Goal: Task Accomplishment & Management: Manage account settings

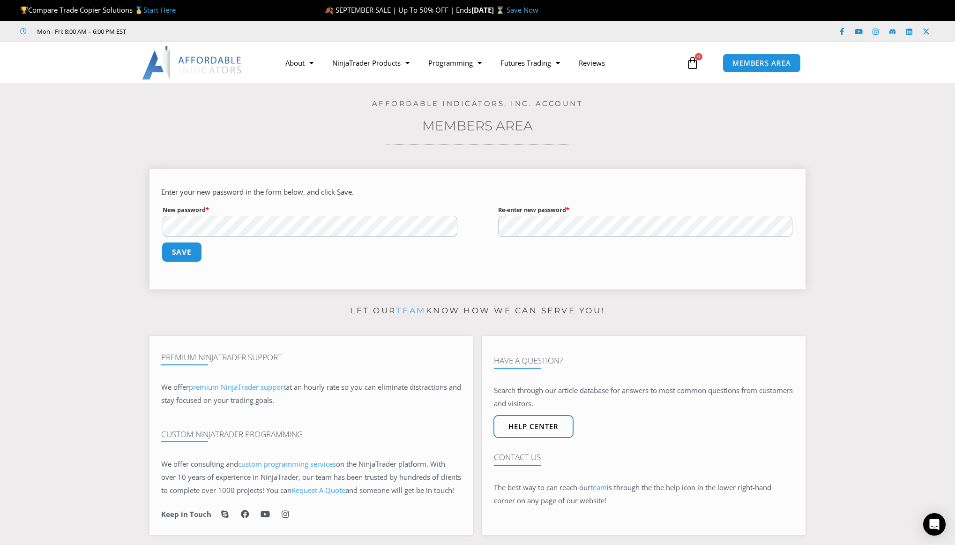
click at [191, 254] on button "Save" at bounding box center [182, 252] width 40 height 20
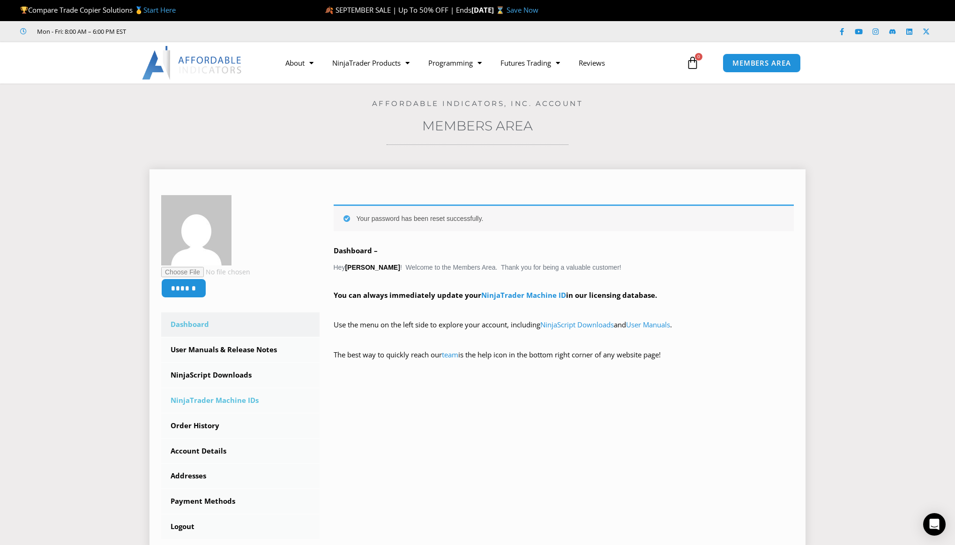
click at [225, 397] on link "NinjaTrader Machine IDs" at bounding box center [240, 400] width 158 height 24
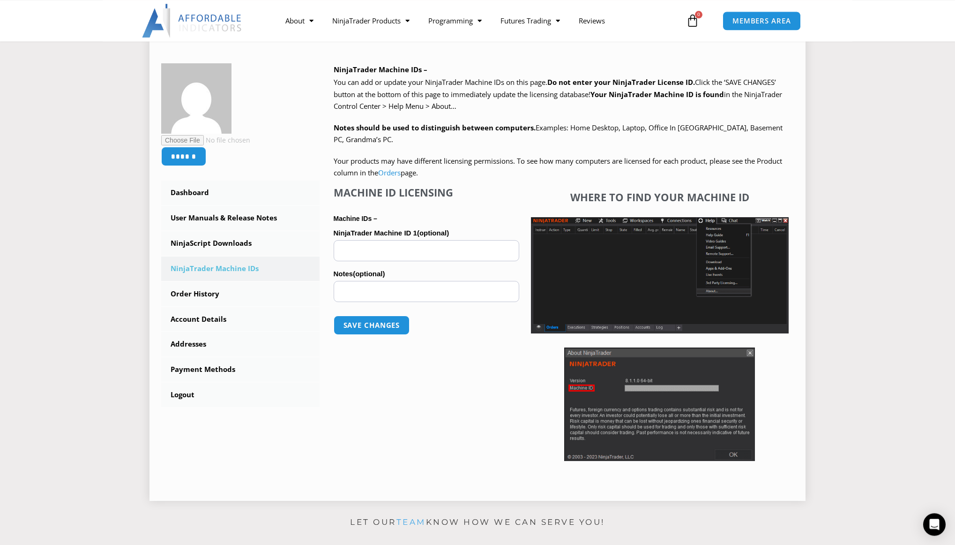
scroll to position [143, 0]
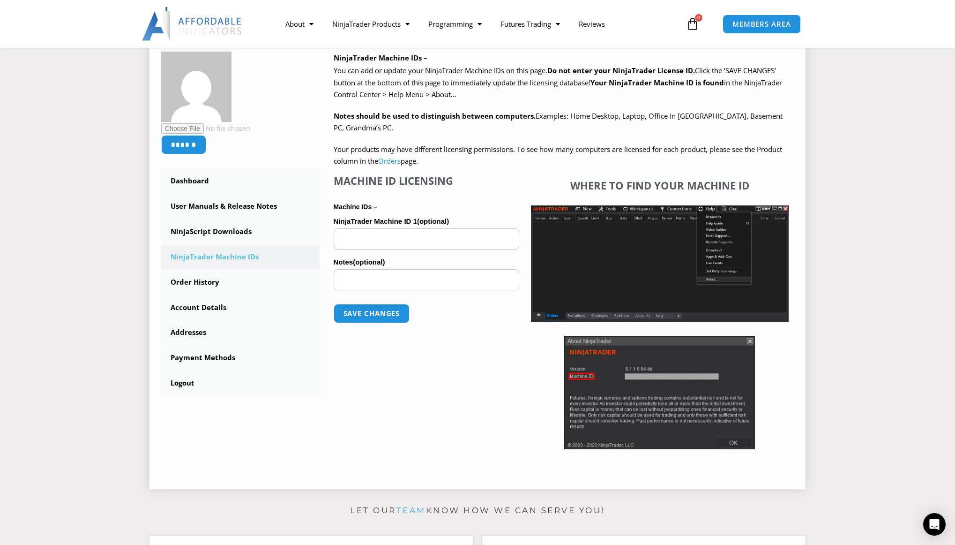
click at [377, 237] on input "NinjaTrader Machine ID 1 (optional)" at bounding box center [427, 238] width 186 height 21
paste input "**********"
type input "**********"
click at [366, 316] on button "Save changes" at bounding box center [371, 313] width 80 height 20
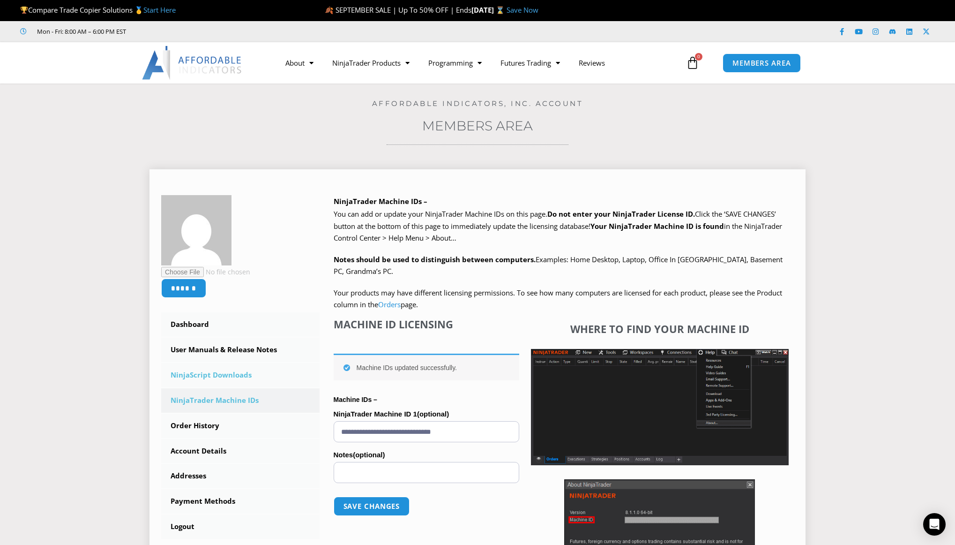
click at [210, 375] on link "NinjaScript Downloads" at bounding box center [240, 375] width 158 height 24
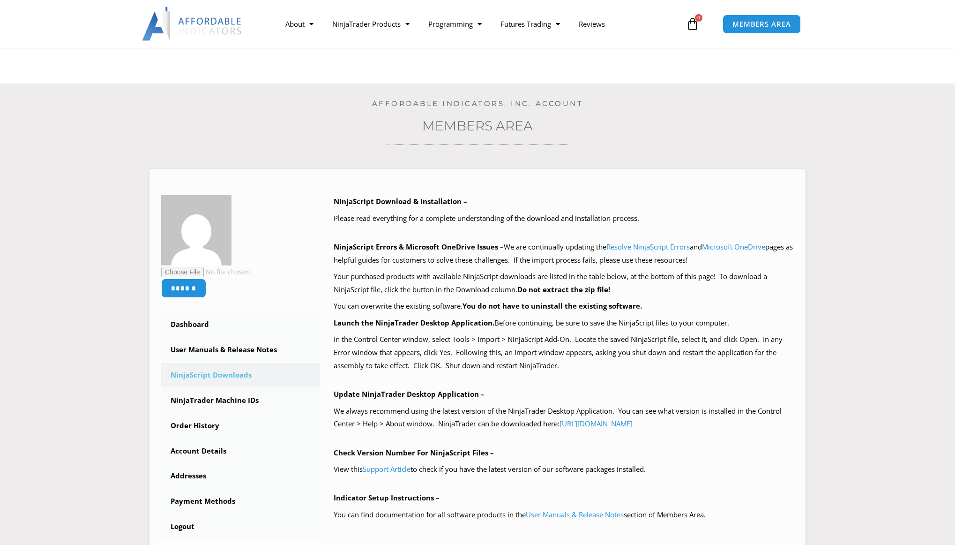
scroll to position [287, 0]
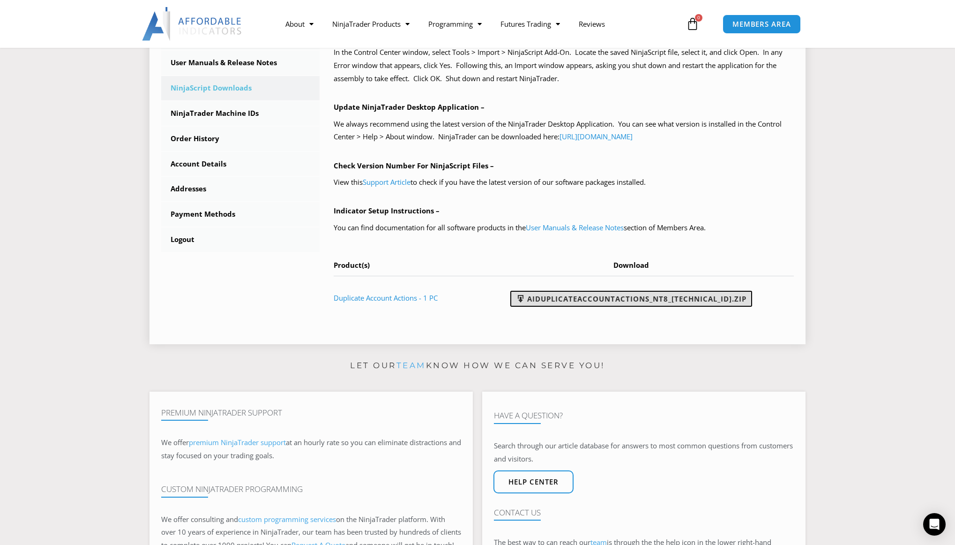
click at [602, 299] on link "AIDuplicateAccountActions_NT8_[TECHNICAL_ID].zip" at bounding box center [632, 299] width 242 height 16
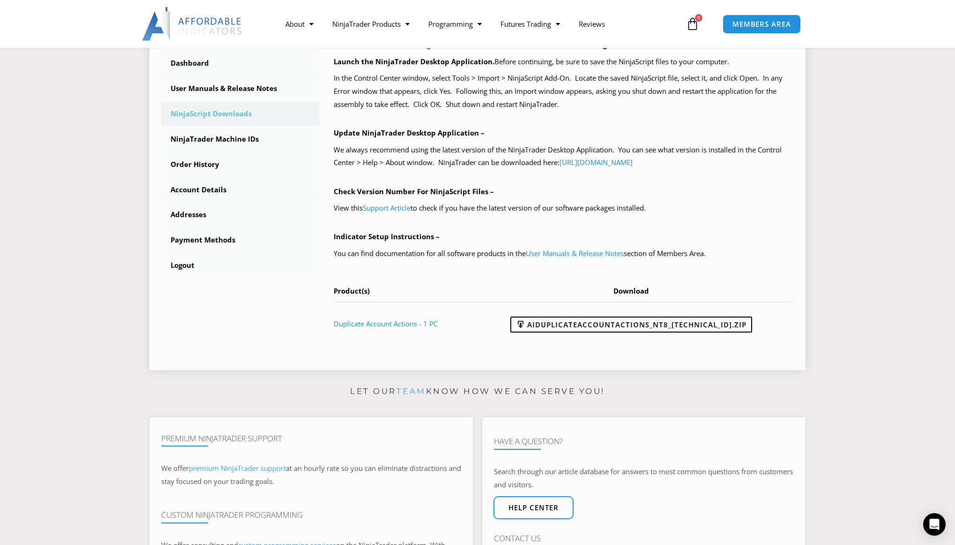
scroll to position [239, 0]
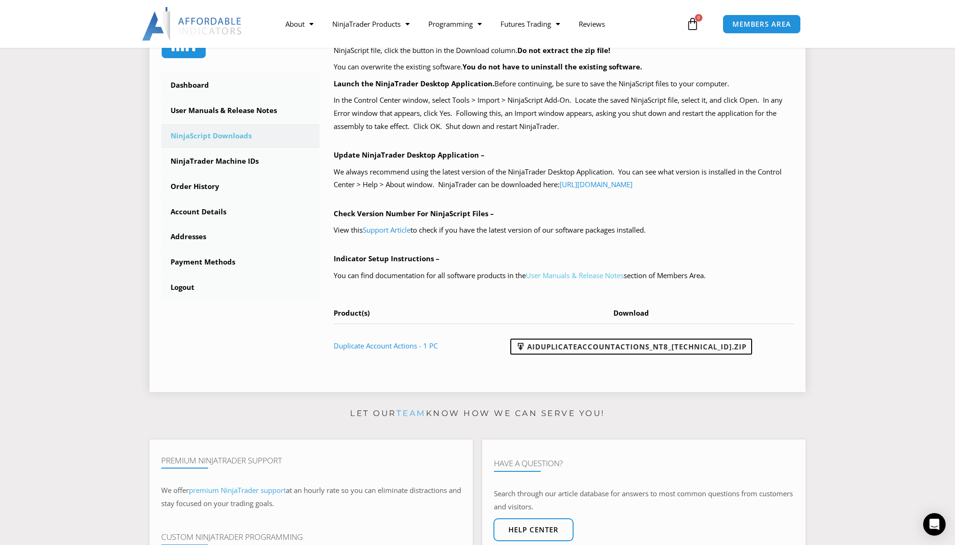
click at [569, 274] on link "User Manuals & Release Notes" at bounding box center [575, 274] width 98 height 9
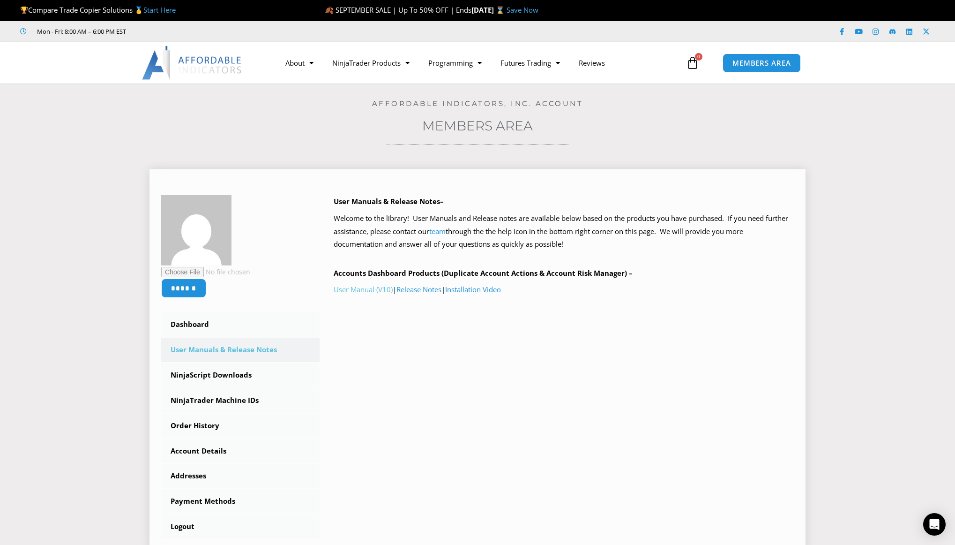
click at [356, 293] on link "User Manual (V10)" at bounding box center [363, 289] width 59 height 9
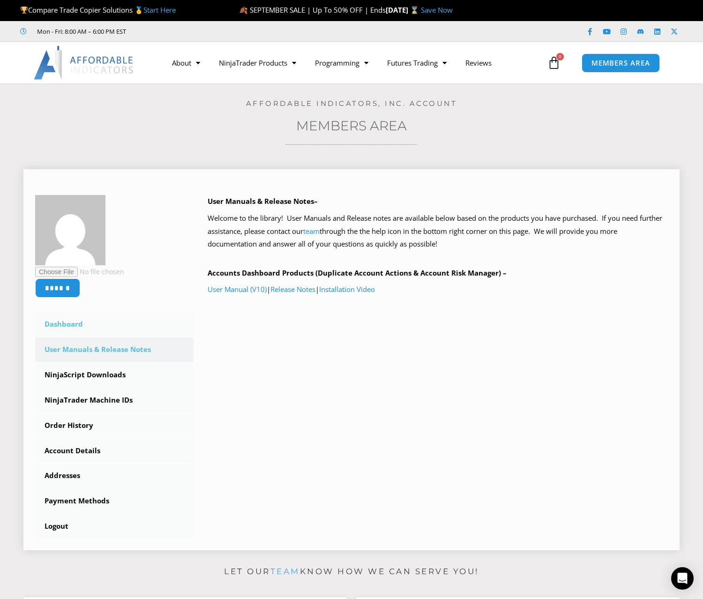
click at [78, 326] on link "Dashboard" at bounding box center [114, 324] width 158 height 24
click at [75, 235] on img at bounding box center [70, 230] width 70 height 70
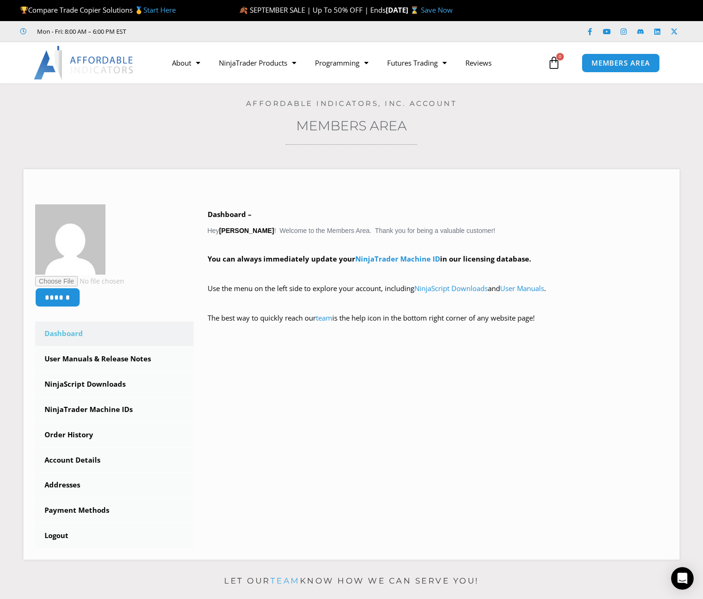
click at [102, 65] on img at bounding box center [84, 63] width 101 height 34
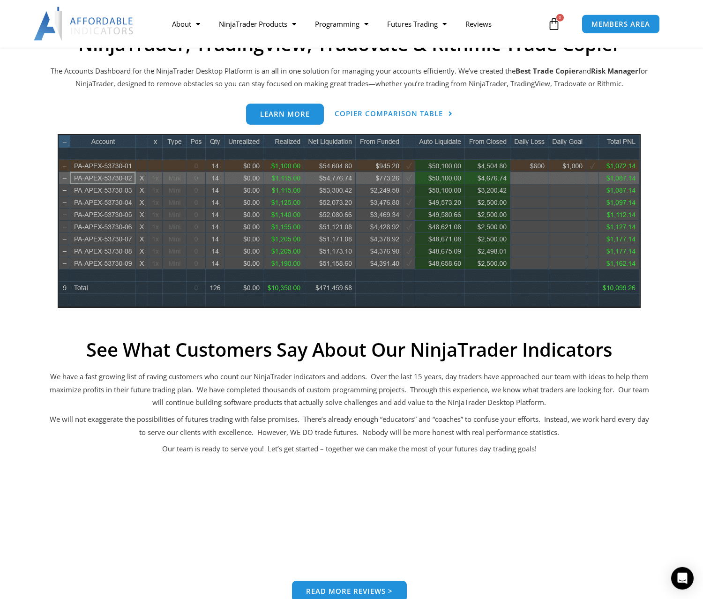
scroll to position [416, 0]
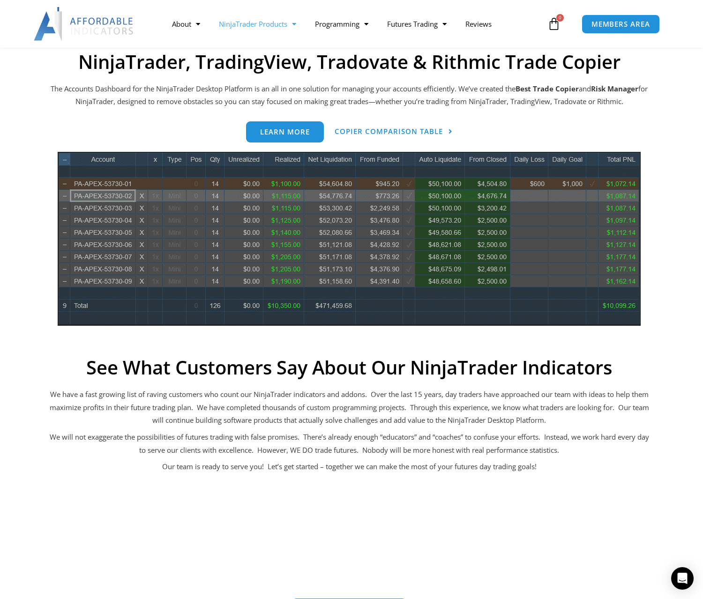
click at [283, 24] on link "NinjaTrader Products" at bounding box center [258, 24] width 96 height 22
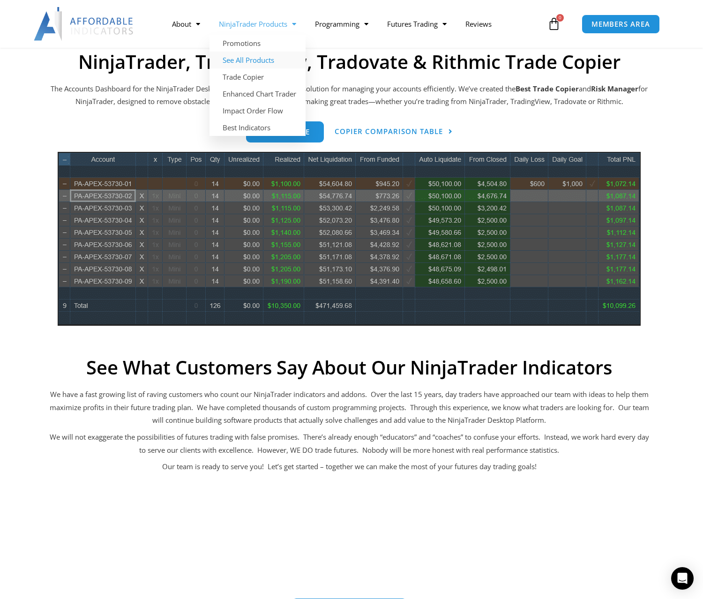
click at [259, 60] on link "See All Products" at bounding box center [258, 60] width 96 height 17
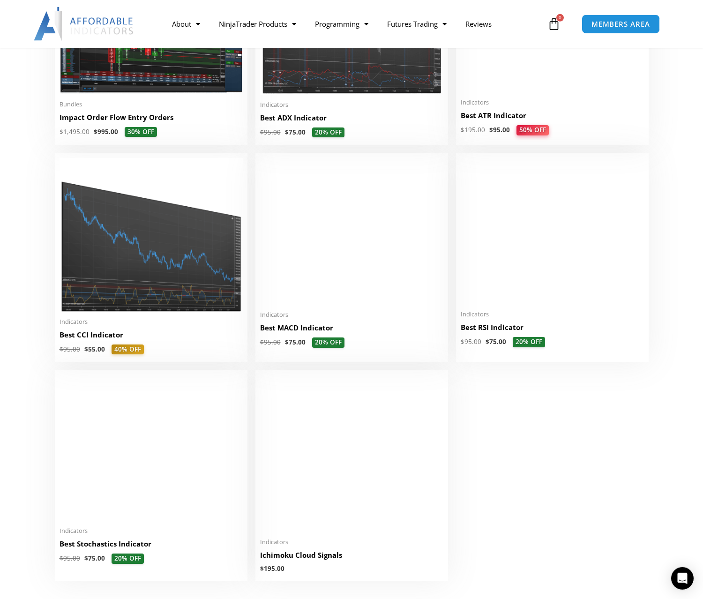
scroll to position [1817, 0]
